Goal: Task Accomplishment & Management: Manage account settings

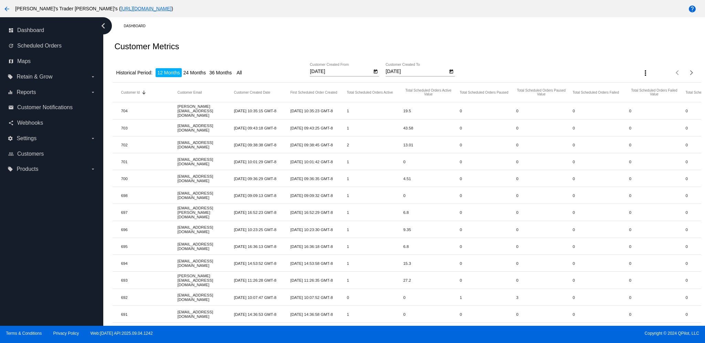
click at [373, 71] on icon "Open calendar" at bounding box center [375, 71] width 5 height 8
click at [400, 93] on button "Next month" at bounding box center [401, 91] width 14 height 14
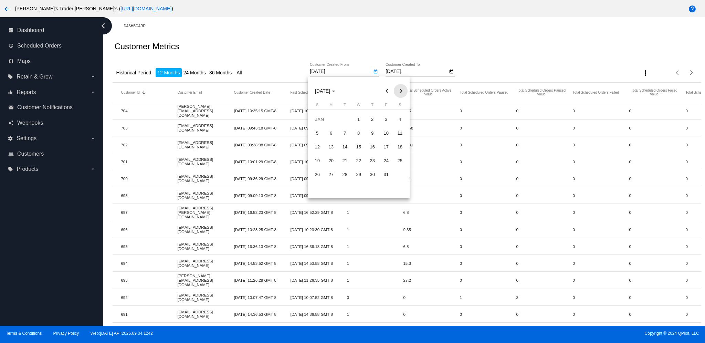
click at [400, 93] on button "Next month" at bounding box center [401, 91] width 14 height 14
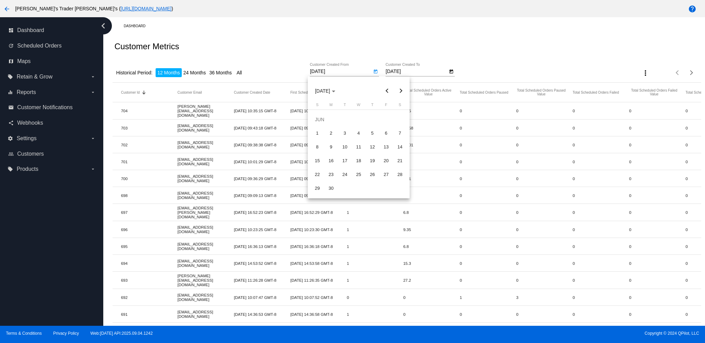
click at [400, 93] on button "Next month" at bounding box center [401, 91] width 14 height 14
click at [387, 117] on div "1" at bounding box center [386, 119] width 12 height 12
type input "8/1/2025"
click at [449, 72] on icon "Open calendar" at bounding box center [451, 71] width 5 height 8
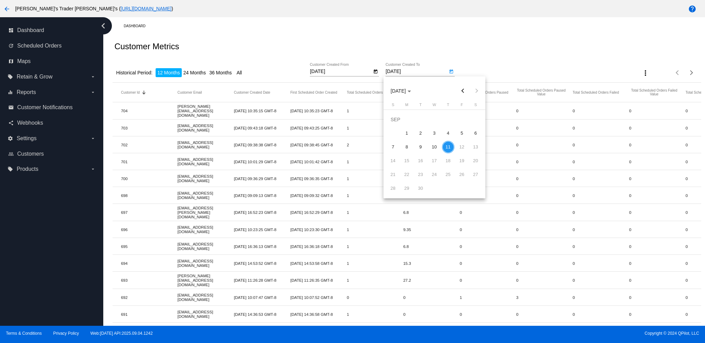
click at [465, 92] on button "Previous month" at bounding box center [463, 91] width 14 height 14
click at [398, 185] on div "31" at bounding box center [393, 188] width 12 height 12
type input "8/31/2025"
click at [374, 72] on icon "Open calendar" at bounding box center [375, 71] width 5 height 8
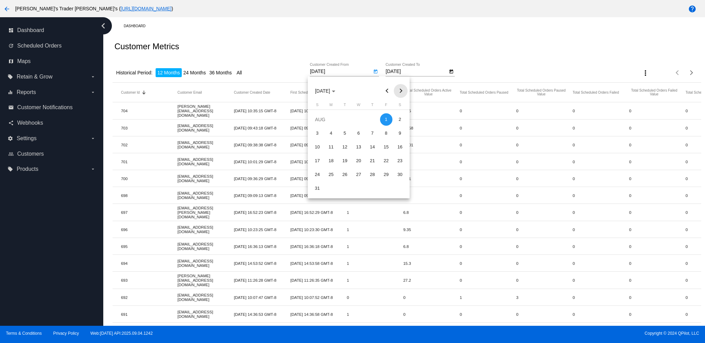
click at [403, 91] on button "Next month" at bounding box center [401, 91] width 14 height 14
click at [332, 135] on div "1" at bounding box center [331, 133] width 12 height 12
type input "9/1/2025"
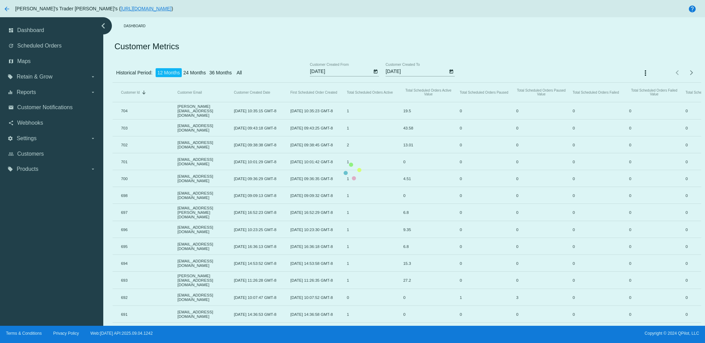
click at [444, 83] on mat-table "Customer Id Sorted by CustomerId descending Customer Email Customer Created Dat…" at bounding box center [407, 262] width 588 height 358
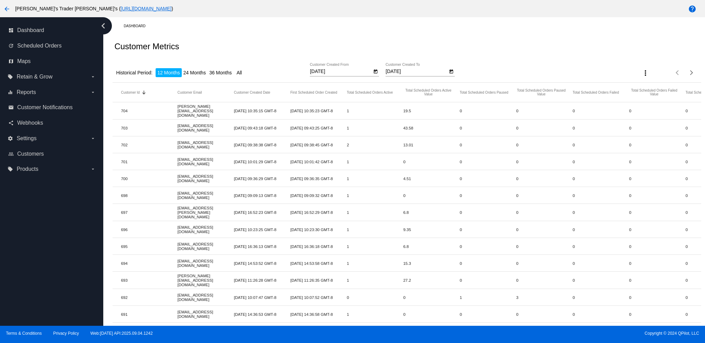
click at [450, 72] on icon "Open calendar" at bounding box center [451, 71] width 4 height 4
click at [473, 94] on button "Next month" at bounding box center [476, 91] width 14 height 14
click at [447, 147] on div "11" at bounding box center [448, 147] width 12 height 12
type input "9/11/2025"
click at [373, 74] on icon "Open calendar" at bounding box center [375, 71] width 5 height 8
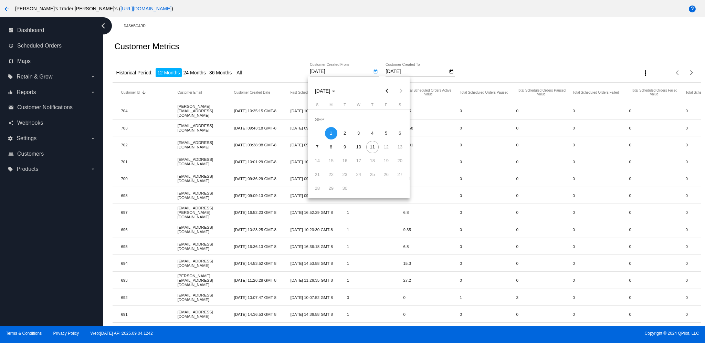
click at [506, 44] on div at bounding box center [352, 171] width 705 height 343
click at [643, 73] on button "more_vert" at bounding box center [645, 73] width 14 height 14
click at [648, 93] on button "file_download Export" at bounding box center [652, 90] width 40 height 17
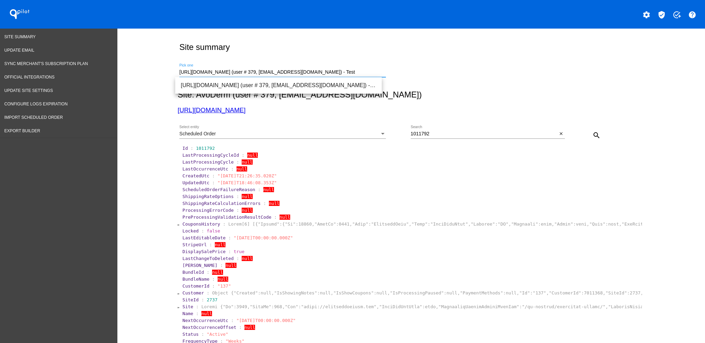
drag, startPoint x: 365, startPoint y: 71, endPoint x: 147, endPoint y: 76, distance: 218.5
click at [247, 81] on span "https://www.thehouseofmouth.com.au (user # 971, admin@thehouseofmouth.com.au) -…" at bounding box center [278, 85] width 195 height 17
type input "https://www.thehouseofmouth.com.au (user # 971, admin@thehouseofmouth.com.au) -…"
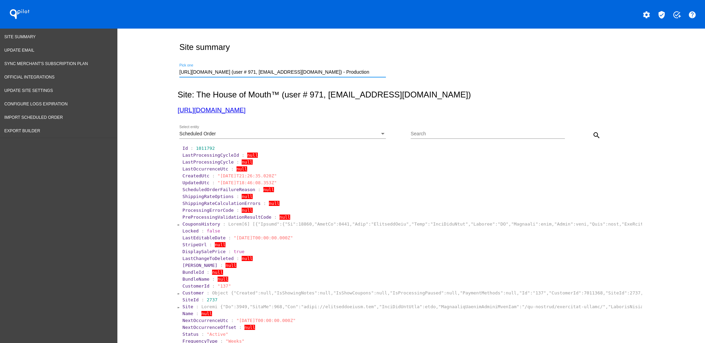
click at [390, 139] on div "Scheduled Order Select entity" at bounding box center [294, 135] width 231 height 20
click at [375, 131] on div "Scheduled Order" at bounding box center [279, 134] width 200 height 6
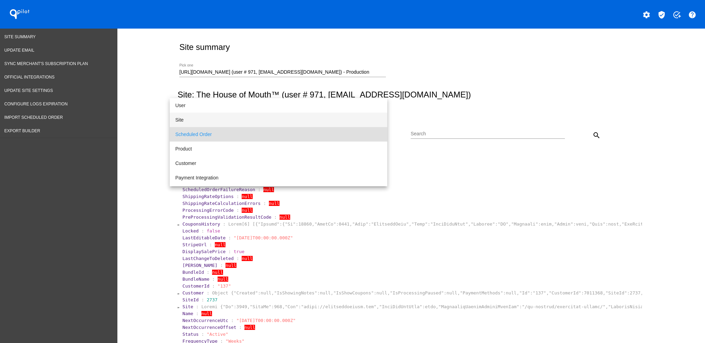
click at [291, 119] on span "Site" at bounding box center [278, 120] width 206 height 14
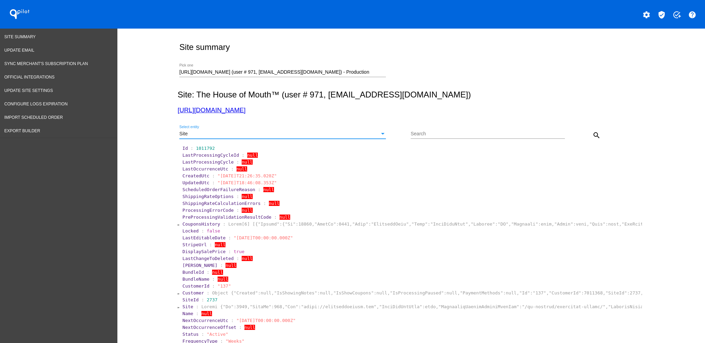
click at [595, 133] on mat-icon "search" at bounding box center [596, 135] width 8 height 8
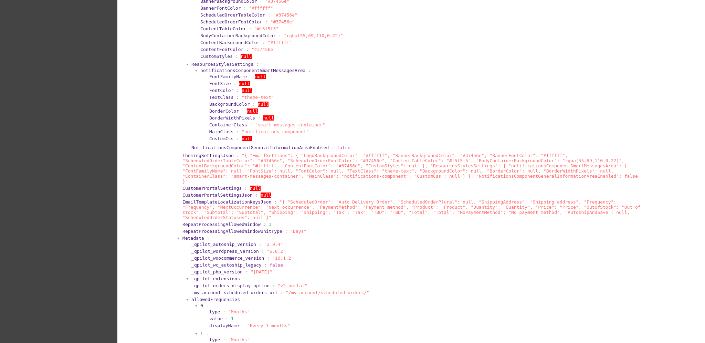
scroll to position [504, 0]
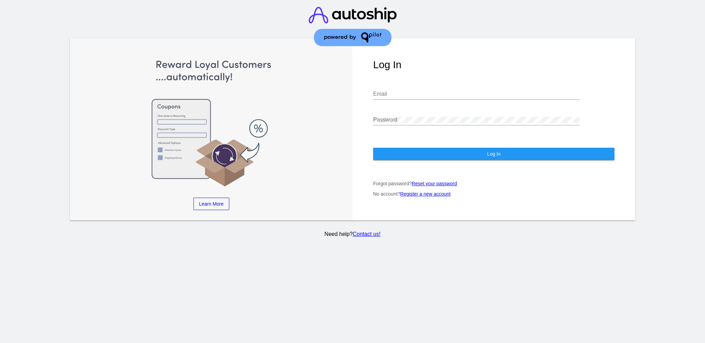
type input "[EMAIL_ADDRESS][DOMAIN_NAME]"
click at [540, 148] on button "Log In" at bounding box center [493, 154] width 241 height 12
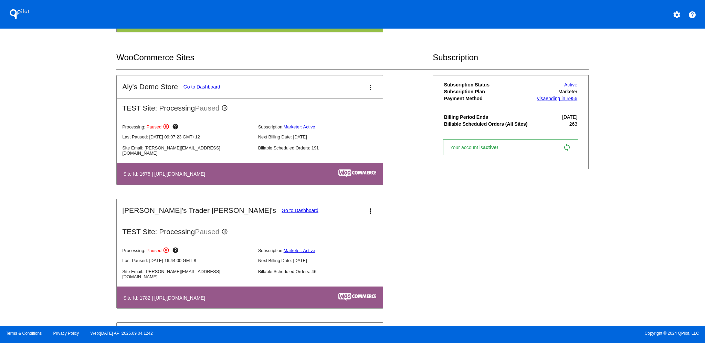
scroll to position [275, 0]
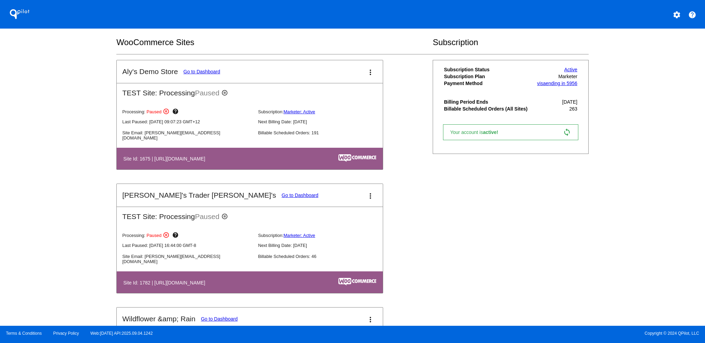
click at [213, 197] on mat-card-title "[PERSON_NAME]'s Trader [PERSON_NAME]'s Go to Dashboard" at bounding box center [220, 195] width 196 height 8
click at [281, 194] on link "Go to Dashboard" at bounding box center [299, 195] width 37 height 6
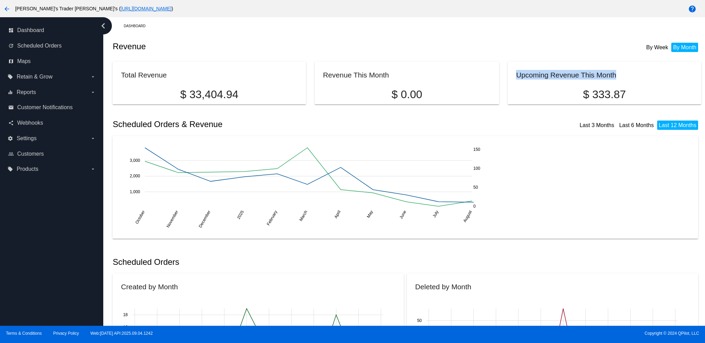
drag, startPoint x: 623, startPoint y: 77, endPoint x: 513, endPoint y: 75, distance: 110.5
click at [516, 75] on mat-card-title "Upcoming Revenue This Month" at bounding box center [604, 75] width 176 height 10
copy h2 "Upcoming Revenue This Month"
